Goal: Task Accomplishment & Management: Complete application form

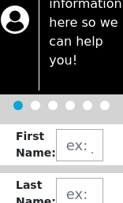
scroll to position [86, 0]
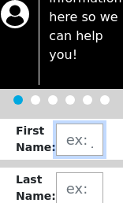
click at [62, 139] on input "text" at bounding box center [79, 140] width 47 height 32
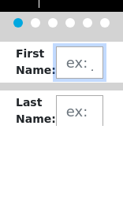
type input "[PERSON_NAME]"
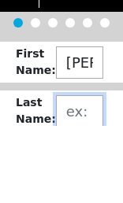
type input "[PERSON_NAME]"
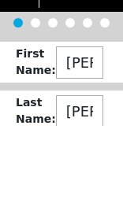
click at [12, 168] on div "Last Name : [PERSON_NAME]" at bounding box center [61, 188] width 123 height 41
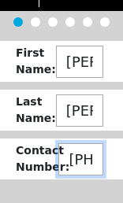
click at [74, 160] on input "[PHONE_NUMBER]" at bounding box center [80, 159] width 45 height 32
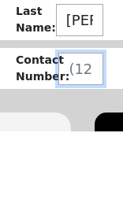
type input "[PHONE_NUMBER]"
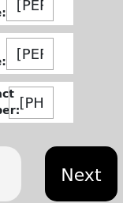
scroll to position [0, 48]
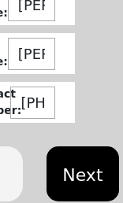
click at [78, 173] on button "Next" at bounding box center [82, 173] width 72 height 55
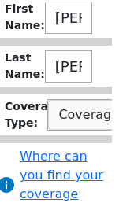
scroll to position [325, 13]
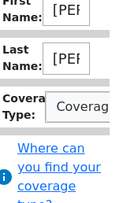
click at [63, 109] on button "Coverage Type" at bounding box center [99, 107] width 106 height 30
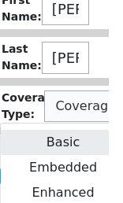
click at [54, 139] on link "Basic" at bounding box center [63, 142] width 124 height 25
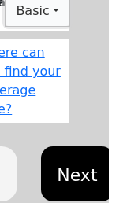
scroll to position [0, 39]
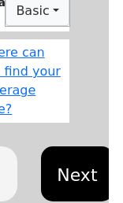
click at [70, 174] on button "Next" at bounding box center [77, 173] width 72 height 55
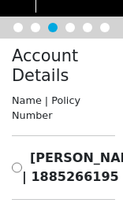
scroll to position [109, 0]
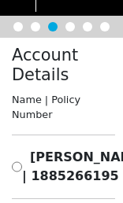
click at [17, 154] on input "radio" at bounding box center [17, 167] width 10 height 38
radio input "true"
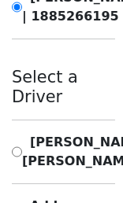
scroll to position [269, 0]
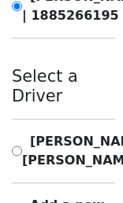
click at [17, 161] on input "radio" at bounding box center [17, 151] width 10 height 38
radio input "true"
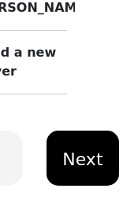
scroll to position [423, 48]
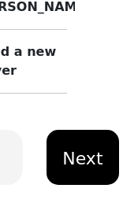
click at [72, 178] on button "Next" at bounding box center [82, 157] width 72 height 55
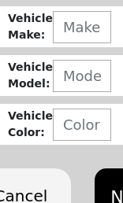
click at [67, 55] on p "Powered by TrxNow" at bounding box center [61, 74] width 85 height 38
click at [66, 55] on p "Powered by TrxNow" at bounding box center [61, 74] width 85 height 38
click at [69, 55] on p "Powered by TrxNow" at bounding box center [61, 74] width 85 height 38
click at [68, 55] on p "Powered by TrxNow" at bounding box center [61, 74] width 85 height 38
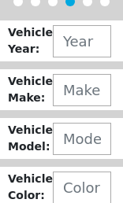
scroll to position [188, 0]
click at [72, 55] on p "Powered by TrxNow" at bounding box center [61, 74] width 85 height 38
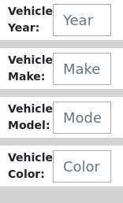
scroll to position [209, 0]
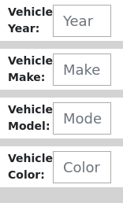
click at [65, 55] on p "Powered by TrxNow" at bounding box center [61, 74] width 85 height 38
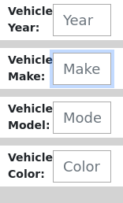
click at [65, 72] on input "text" at bounding box center [82, 69] width 58 height 32
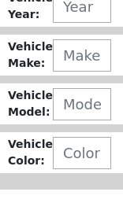
click at [65, 55] on p "Powered by TrxNow" at bounding box center [61, 74] width 85 height 38
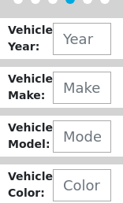
click at [67, 55] on p "Powered by TrxNow" at bounding box center [61, 74] width 85 height 38
click at [70, 55] on p "Powered by TrxNow" at bounding box center [61, 74] width 85 height 38
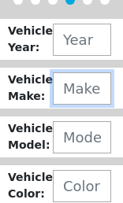
click at [65, 95] on input "text" at bounding box center [82, 88] width 58 height 32
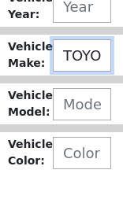
type input "TOYOTA"
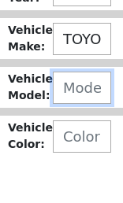
click at [57, 121] on input "text" at bounding box center [82, 137] width 58 height 32
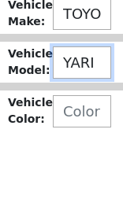
type input "YARIS"
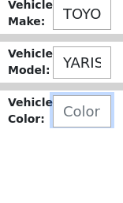
click at [64, 170] on input "text" at bounding box center [82, 186] width 58 height 32
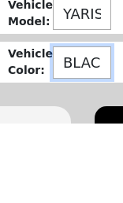
type input "BLACK"
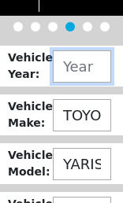
click at [62, 65] on input "text" at bounding box center [82, 66] width 58 height 32
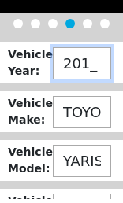
type input "2016"
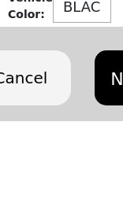
scroll to position [306, 0]
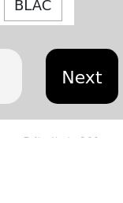
click at [71, 114] on button "Next" at bounding box center [82, 141] width 72 height 55
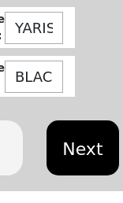
scroll to position [232, 0]
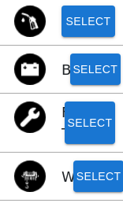
click at [80, 69] on button "Select" at bounding box center [95, 69] width 50 height 31
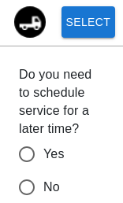
scroll to position [435, 0]
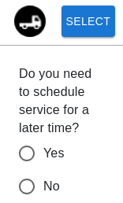
click at [24, 186] on input "No" at bounding box center [26, 186] width 33 height 33
radio input "false"
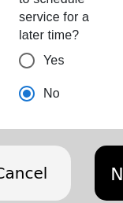
scroll to position [528, 0]
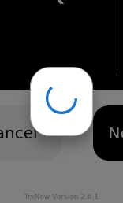
scroll to position [14, 0]
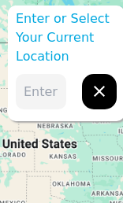
click at [36, 92] on input "text" at bounding box center [41, 91] width 50 height 35
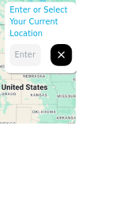
type input "[STREET_ADDRESS][PERSON_NAME]"
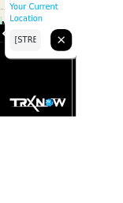
scroll to position [25, 0]
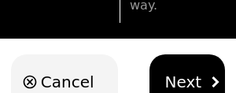
scroll to position [278, 0]
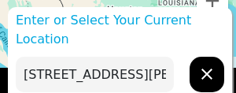
scroll to position [13, 0]
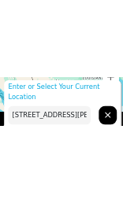
scroll to position [0, 0]
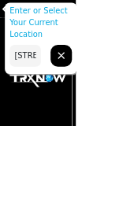
scroll to position [25, 0]
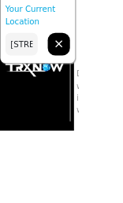
scroll to position [38, 7]
